Goal: Task Accomplishment & Management: Use online tool/utility

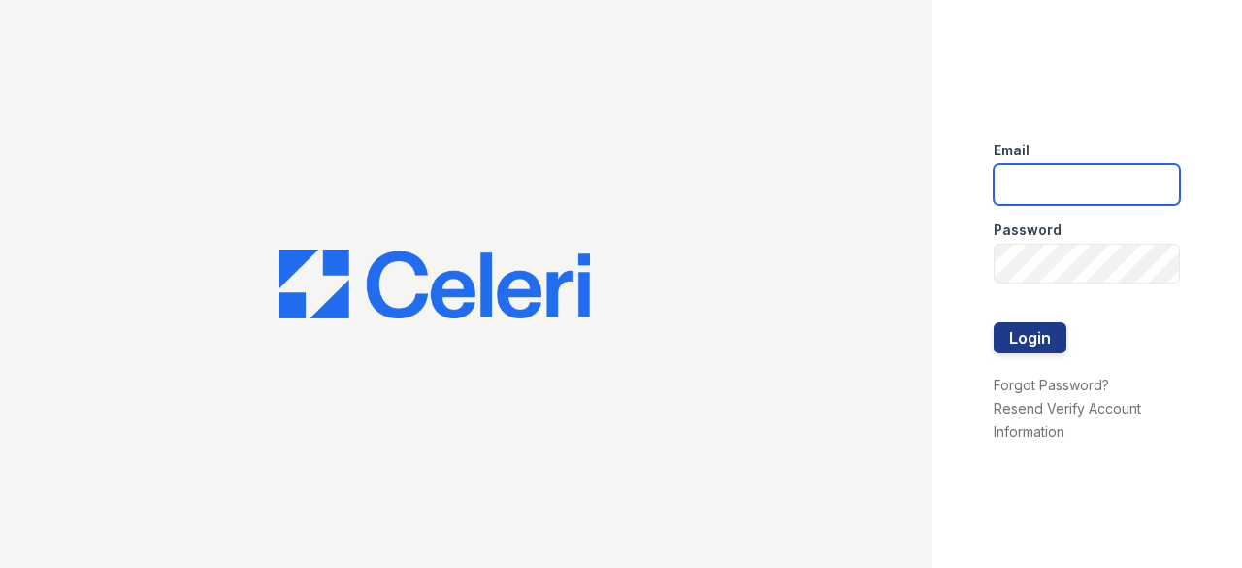
click at [1017, 191] on input "email" at bounding box center [1087, 184] width 186 height 41
type input "thesocialnormal@trinity-pm.com"
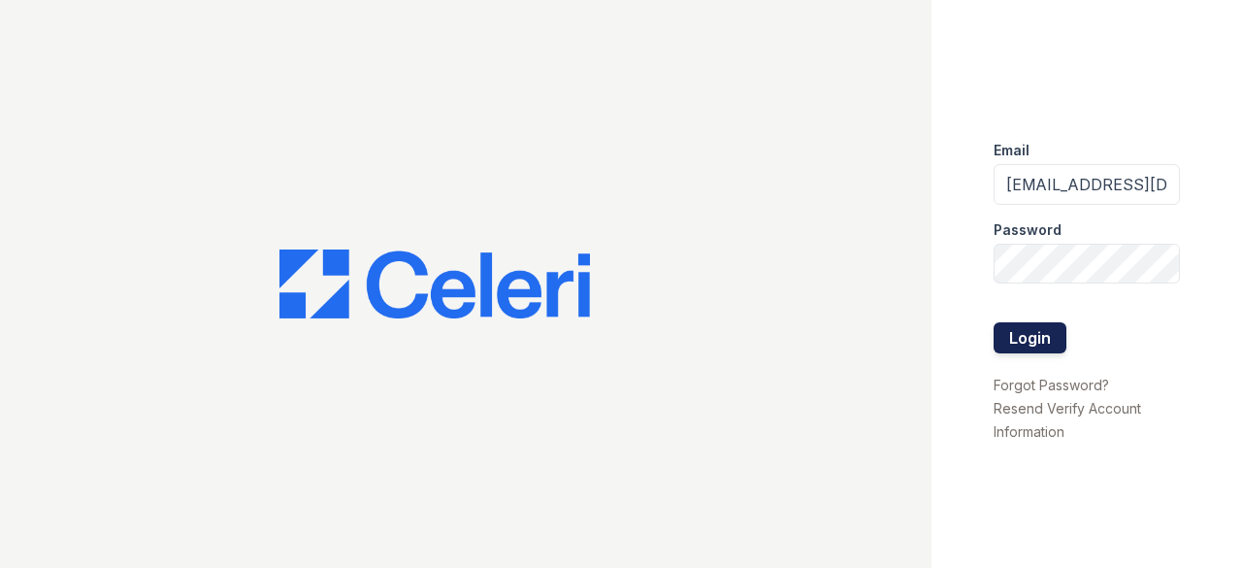
click at [1033, 341] on button "Login" at bounding box center [1030, 337] width 73 height 31
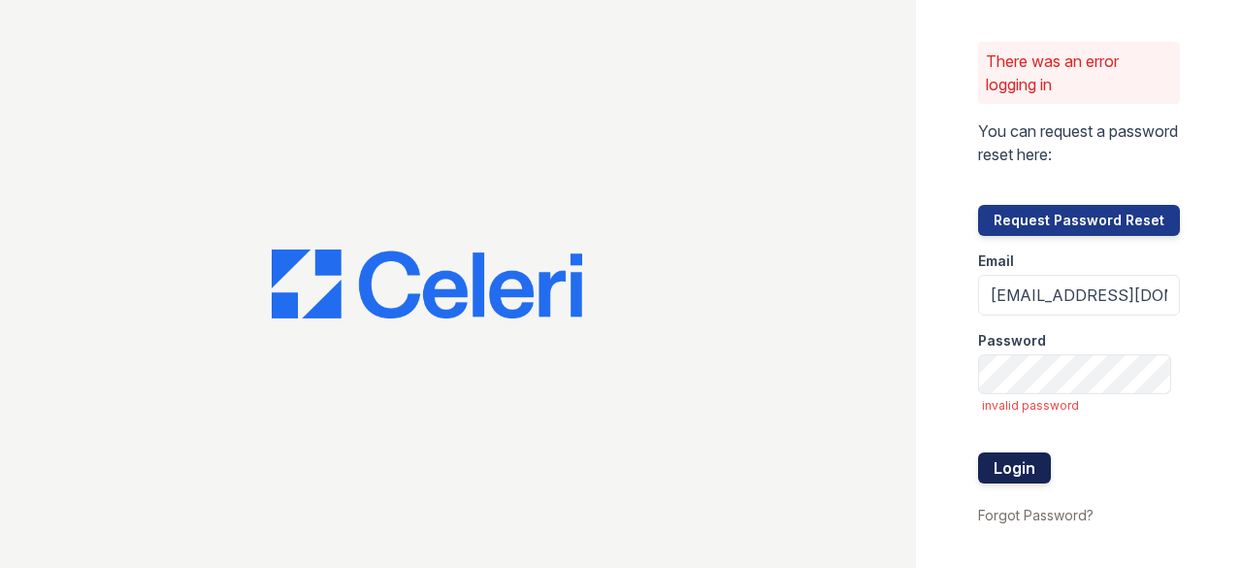
click at [1004, 455] on button "Login" at bounding box center [1014, 467] width 73 height 31
click at [1010, 471] on button "Login" at bounding box center [1014, 467] width 73 height 31
